Goal: Book appointment/travel/reservation

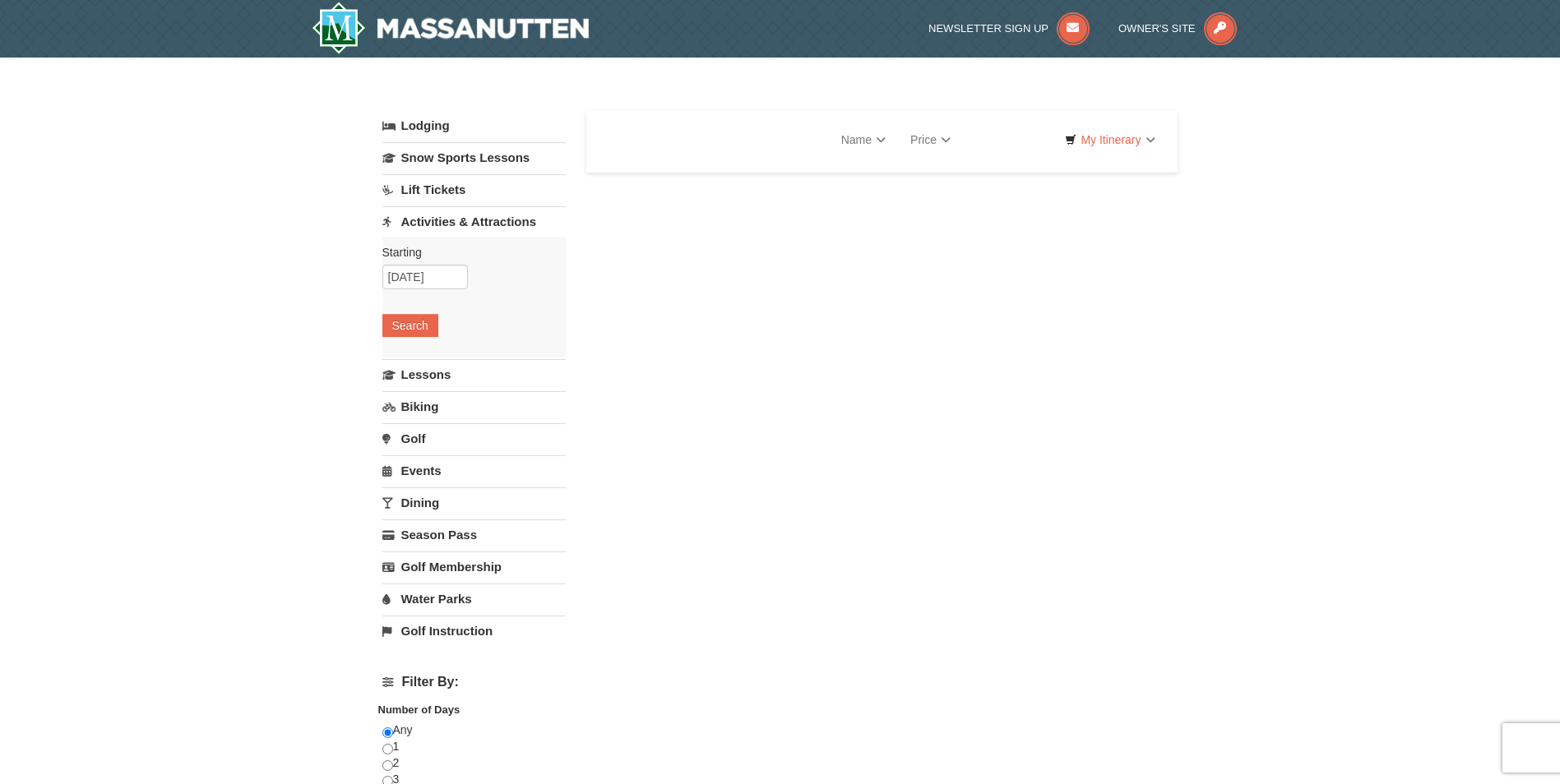
select select "9"
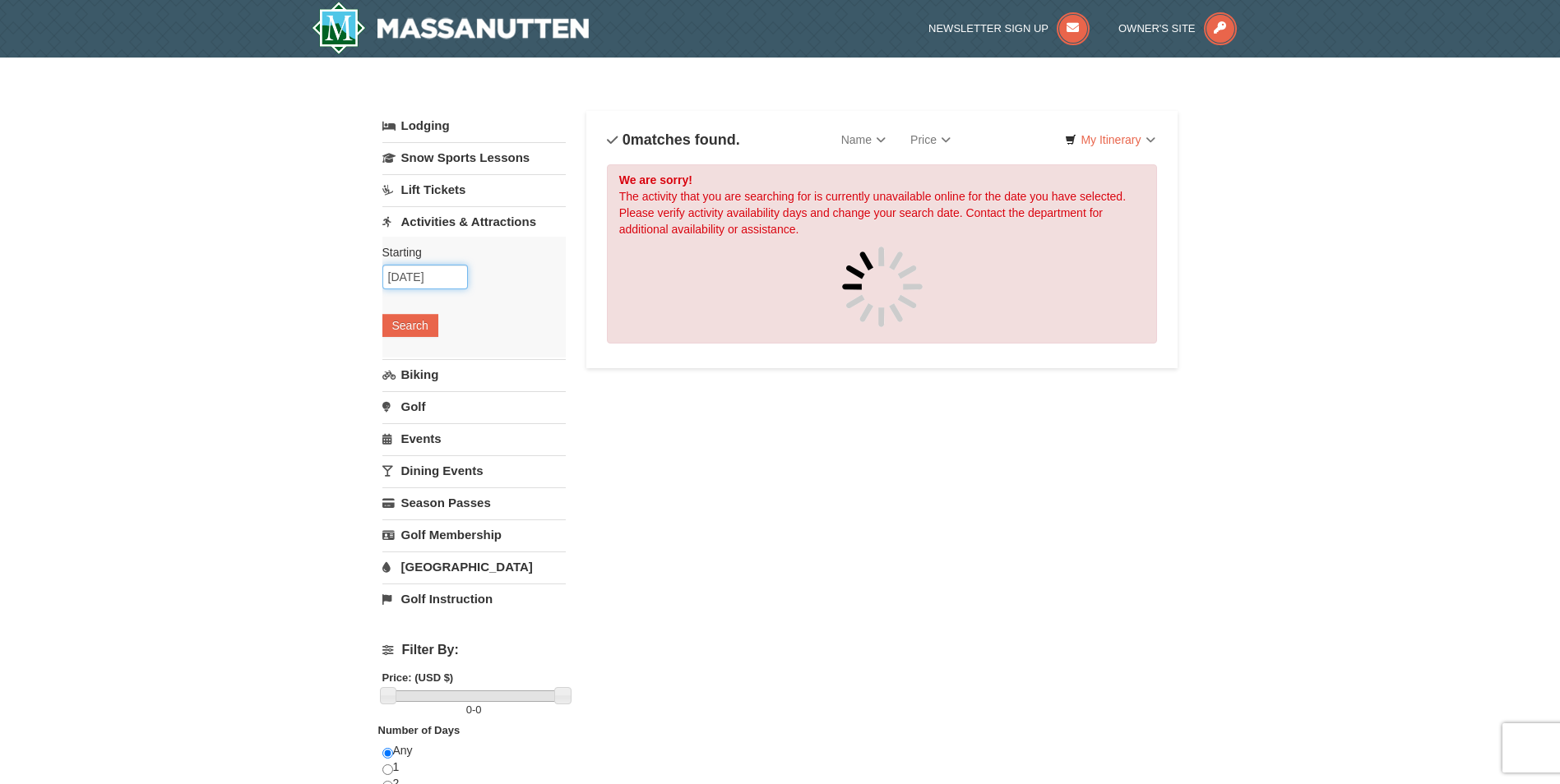
click at [444, 278] on input "09/04/2025" at bounding box center [425, 277] width 86 height 25
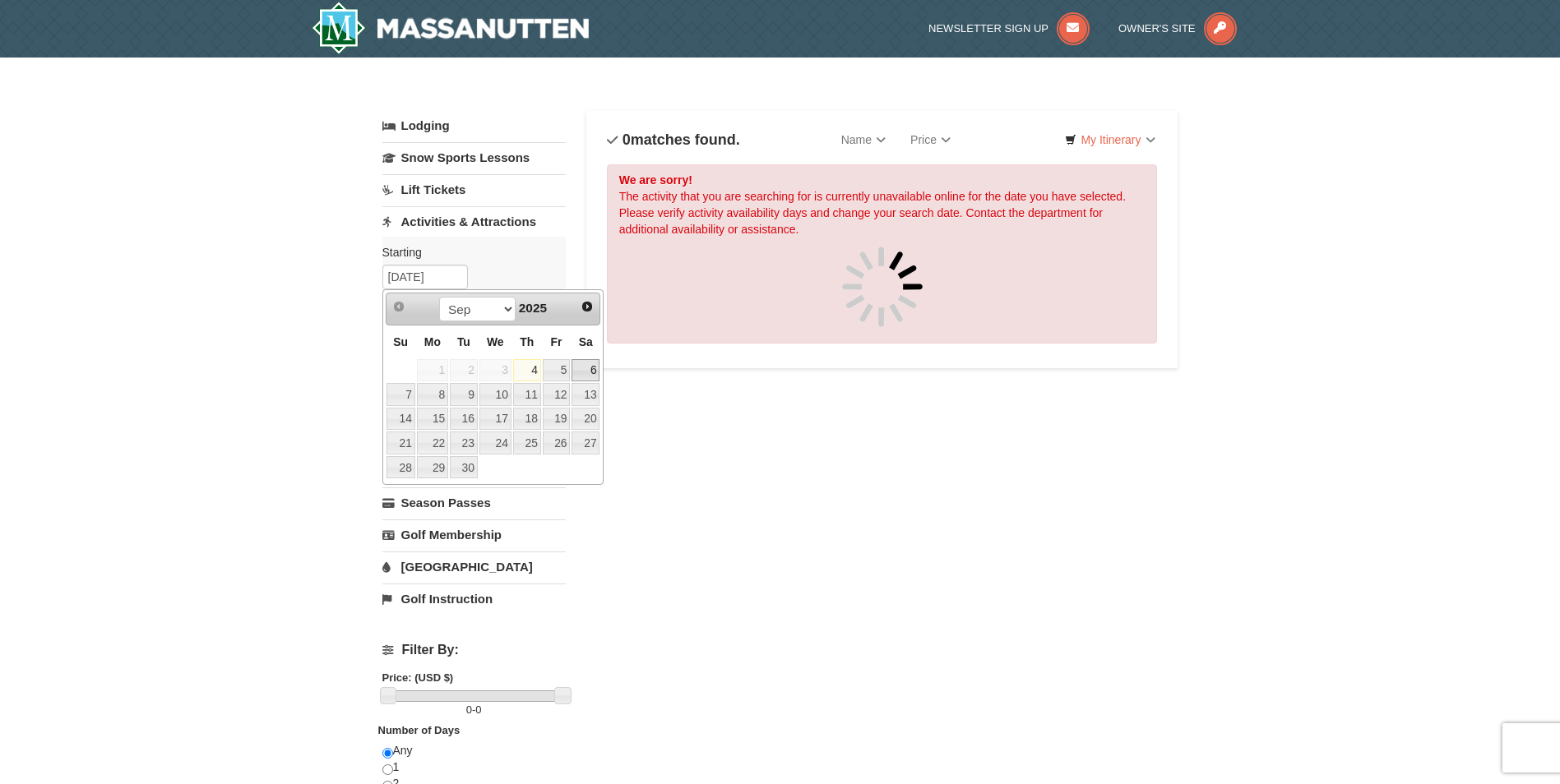
click at [590, 366] on link "6" at bounding box center [585, 371] width 28 height 23
type input "[DATE]"
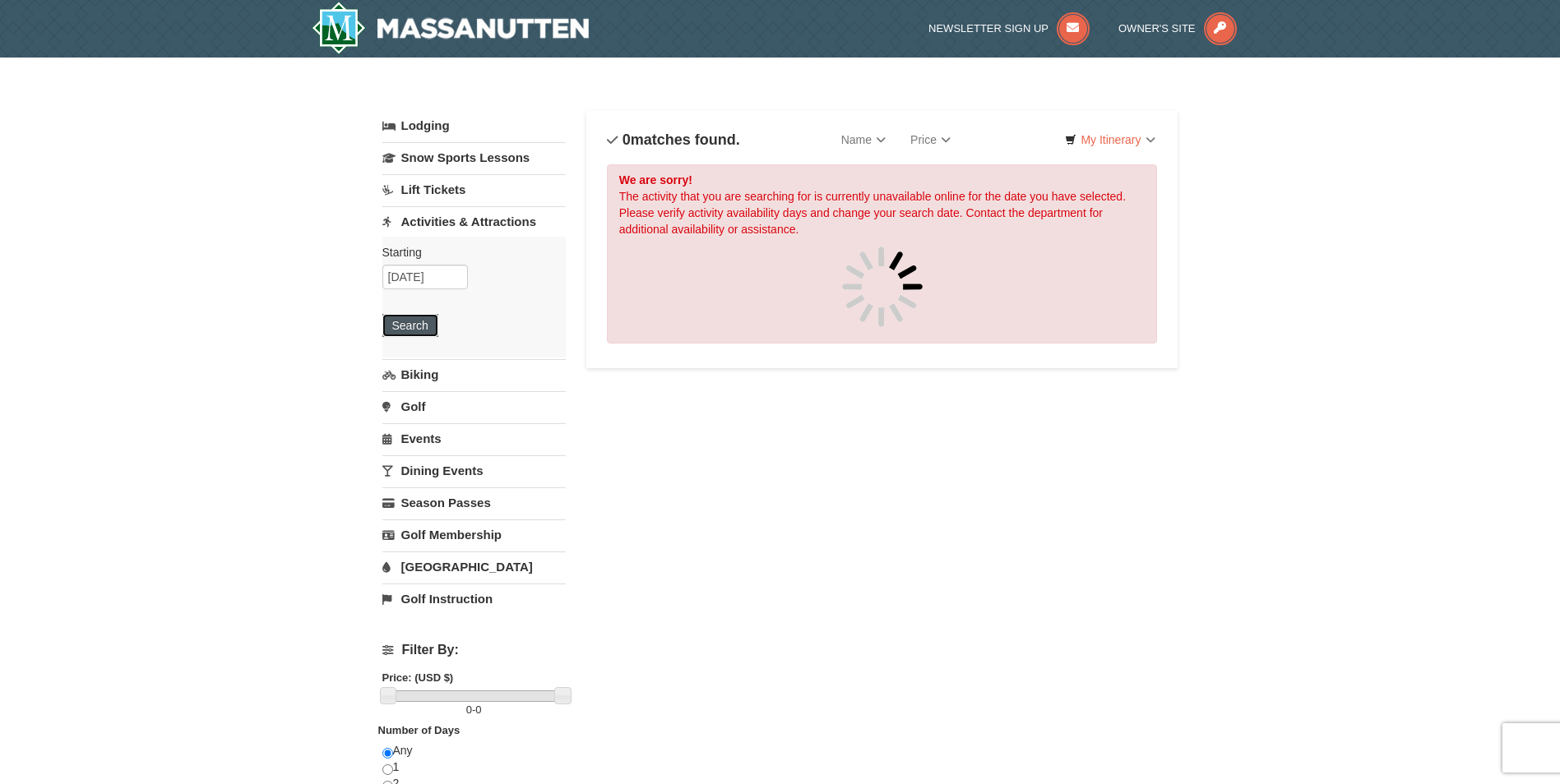
click at [425, 336] on button "Search" at bounding box center [410, 325] width 56 height 23
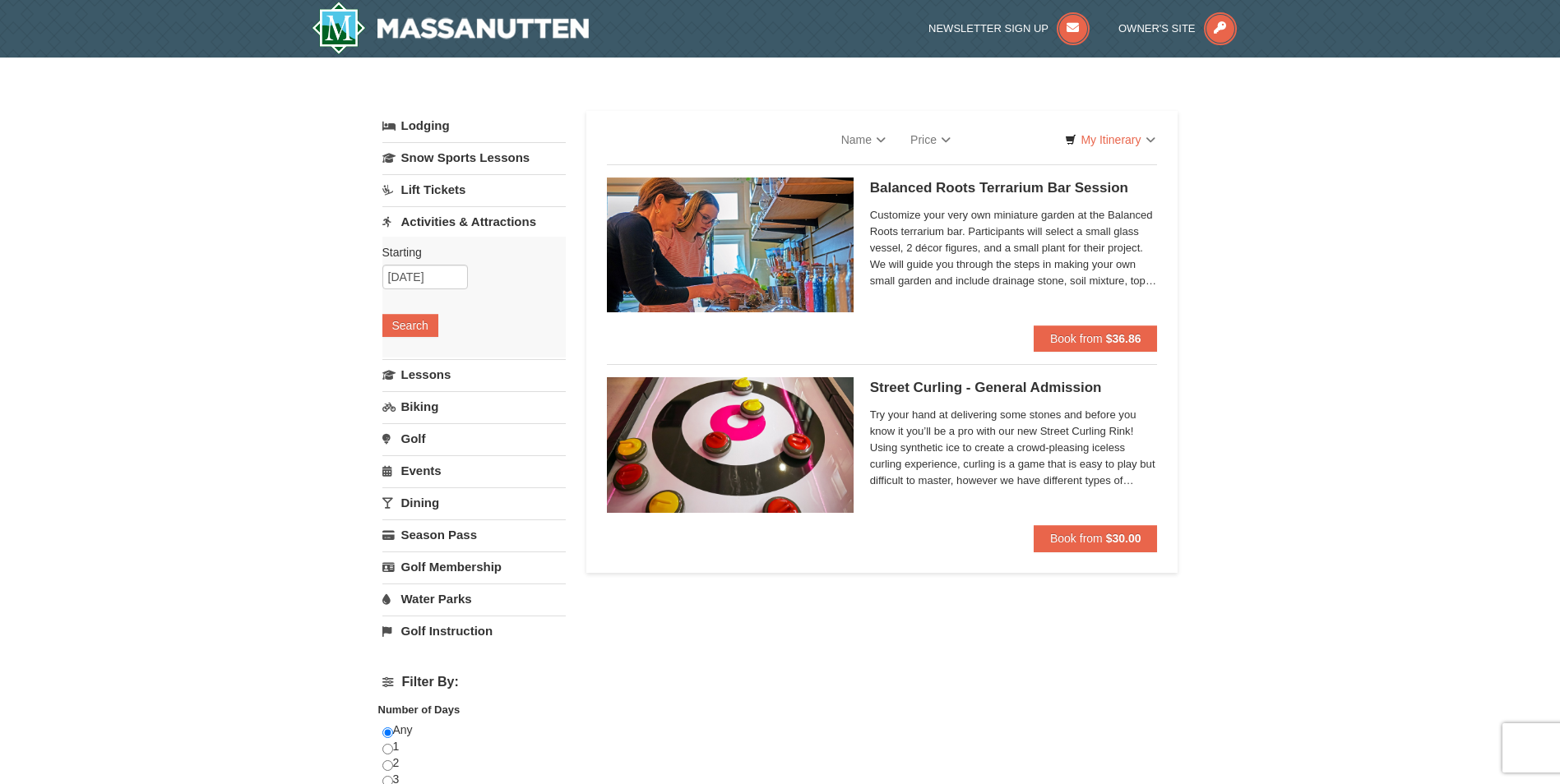
select select "9"
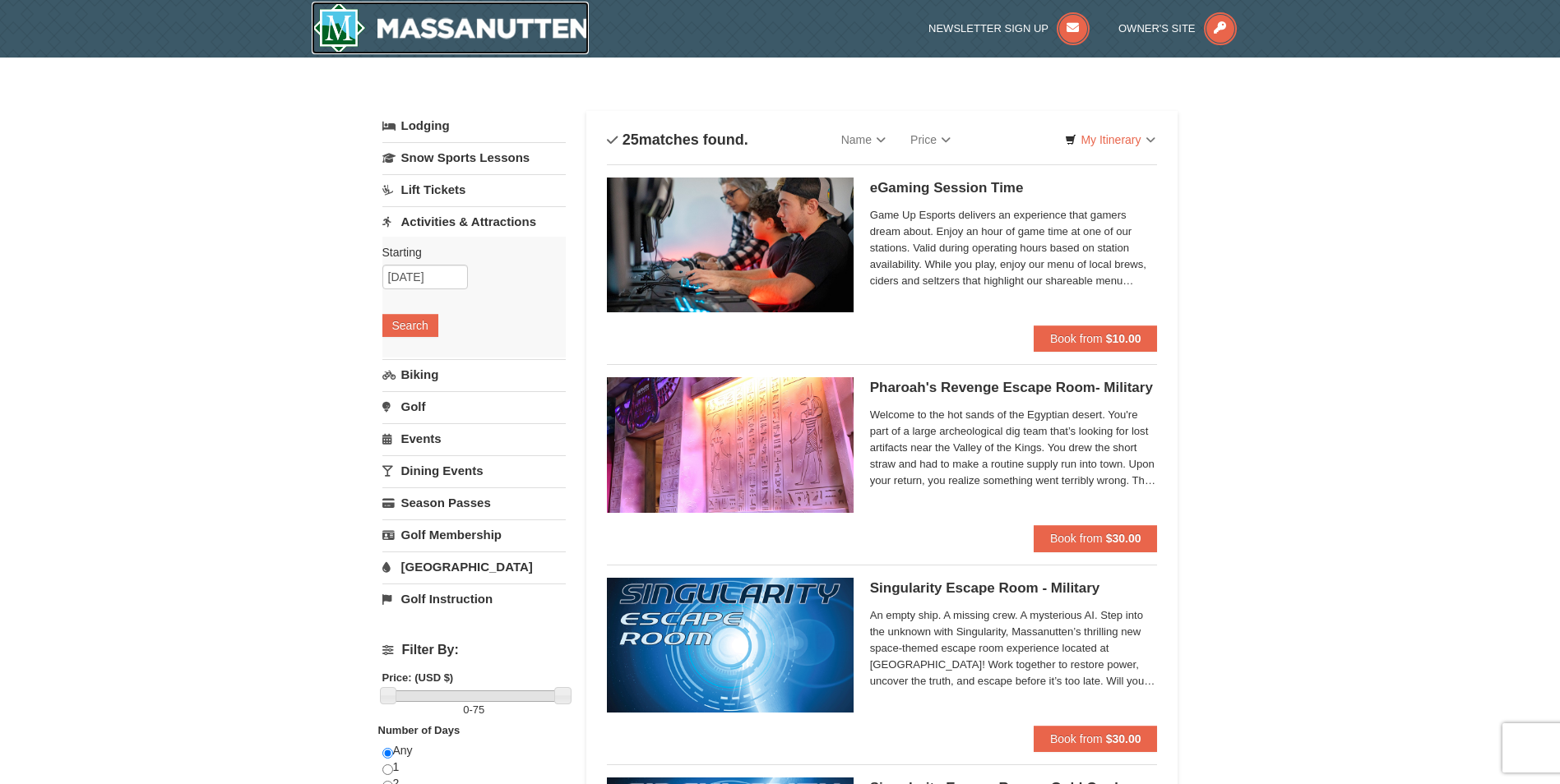
click at [325, 28] on img at bounding box center [450, 28] width 278 height 53
